Goal: Navigation & Orientation: Go to known website

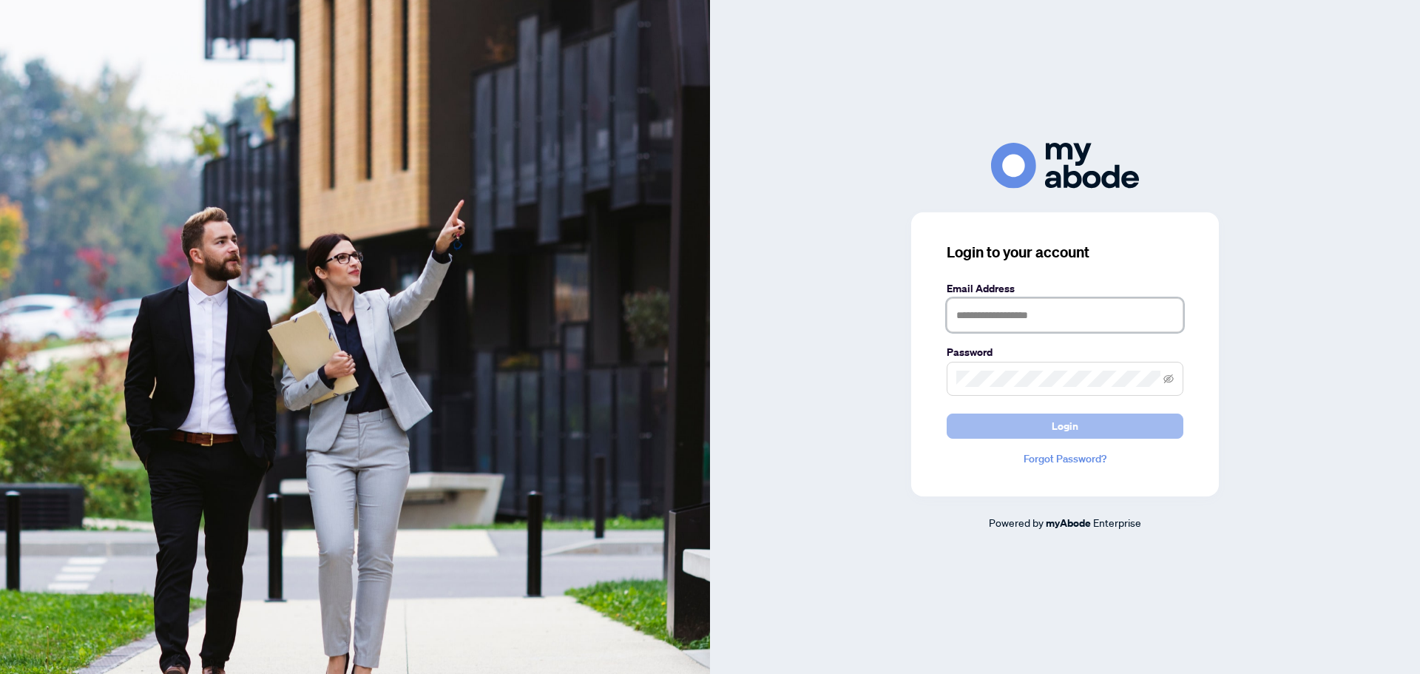
type input "**********"
click at [1082, 424] on button "Login" at bounding box center [1065, 425] width 237 height 25
